Goal: Ask a question

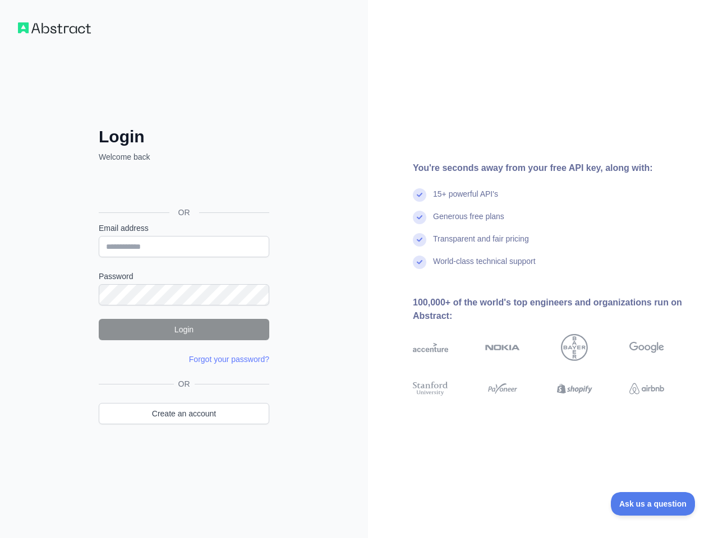
click at [359, 269] on div "Login Welcome back OR Email address Password Login Forgot your password? Please…" at bounding box center [184, 269] width 368 height 538
click at [653, 504] on span "Ask us a question" at bounding box center [653, 504] width 84 height 8
click at [359, 269] on div "Login Welcome back OR Email address Password Login Forgot your password? Please…" at bounding box center [184, 269] width 368 height 538
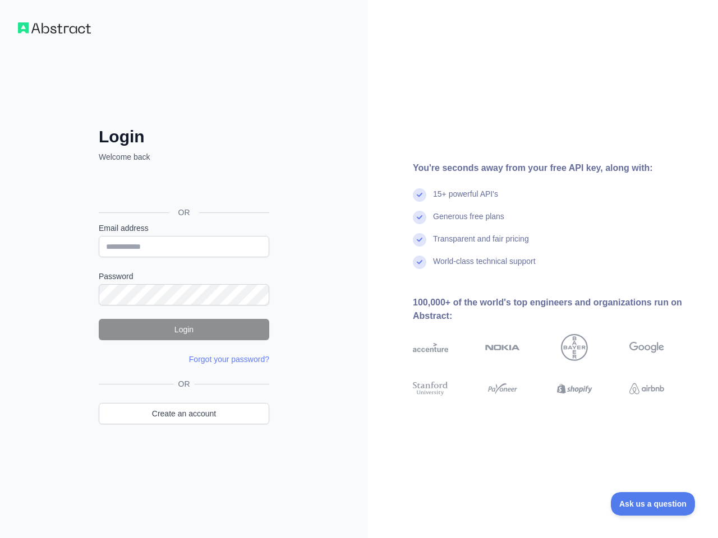
click at [653, 504] on span "Ask us a question" at bounding box center [653, 504] width 84 height 8
